Goal: Transaction & Acquisition: Purchase product/service

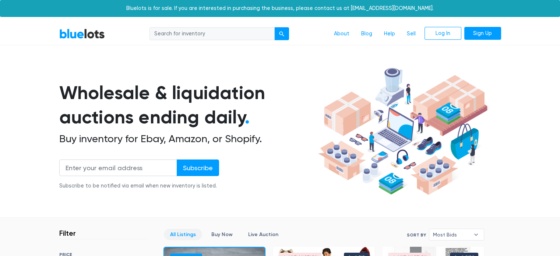
click at [205, 29] on input "search" at bounding box center [212, 33] width 125 height 13
type input "handbags"
click at [274, 27] on button "submit" at bounding box center [281, 33] width 15 height 13
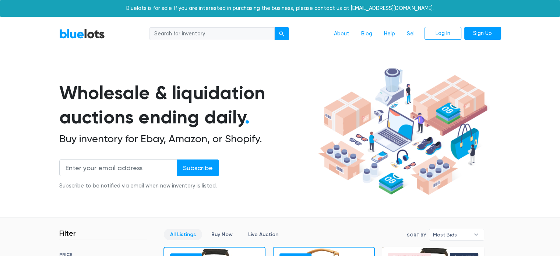
click at [195, 35] on input "search" at bounding box center [212, 33] width 125 height 13
type input "accessories"
click at [283, 33] on div "submit" at bounding box center [281, 33] width 5 height 5
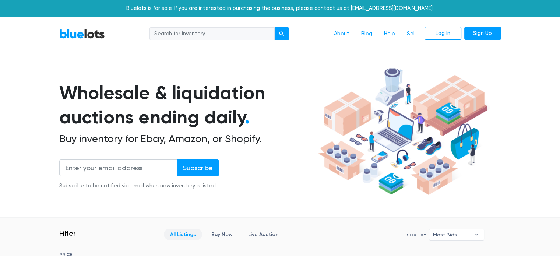
click at [232, 34] on input "search" at bounding box center [212, 33] width 125 height 13
type input "handbags"
click at [283, 35] on div "submit" at bounding box center [281, 33] width 5 height 5
